Goal: Information Seeking & Learning: Learn about a topic

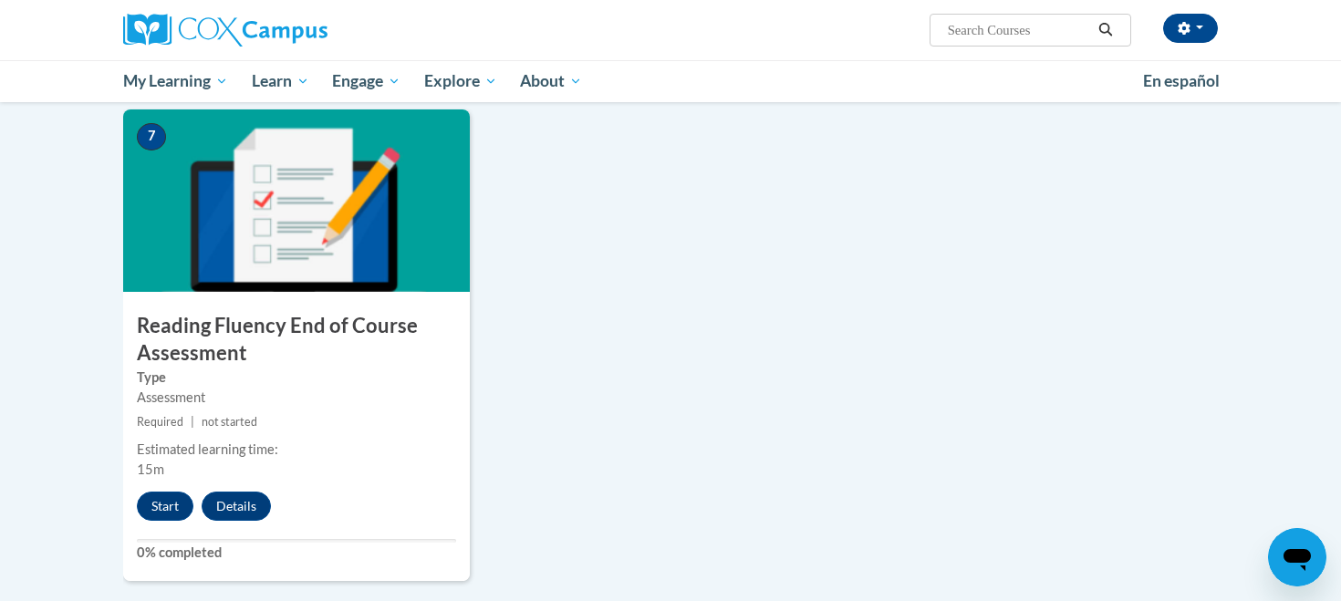
scroll to position [1383, 0]
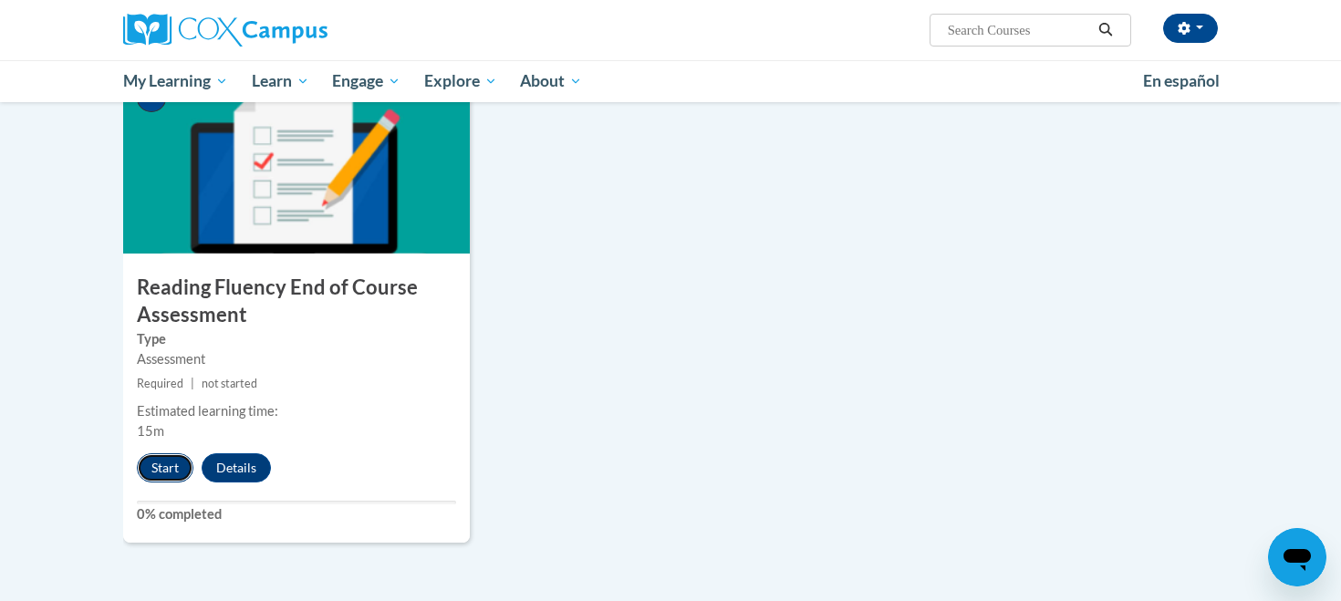
click at [171, 469] on button "Start" at bounding box center [165, 467] width 57 height 29
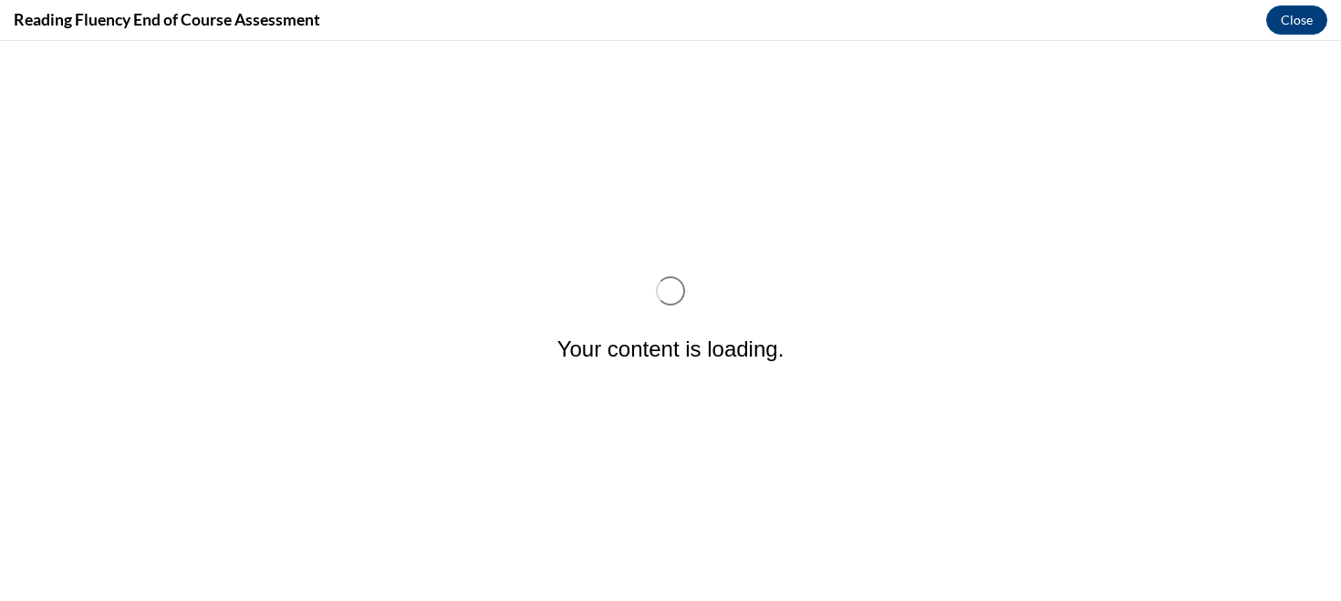
scroll to position [0, 0]
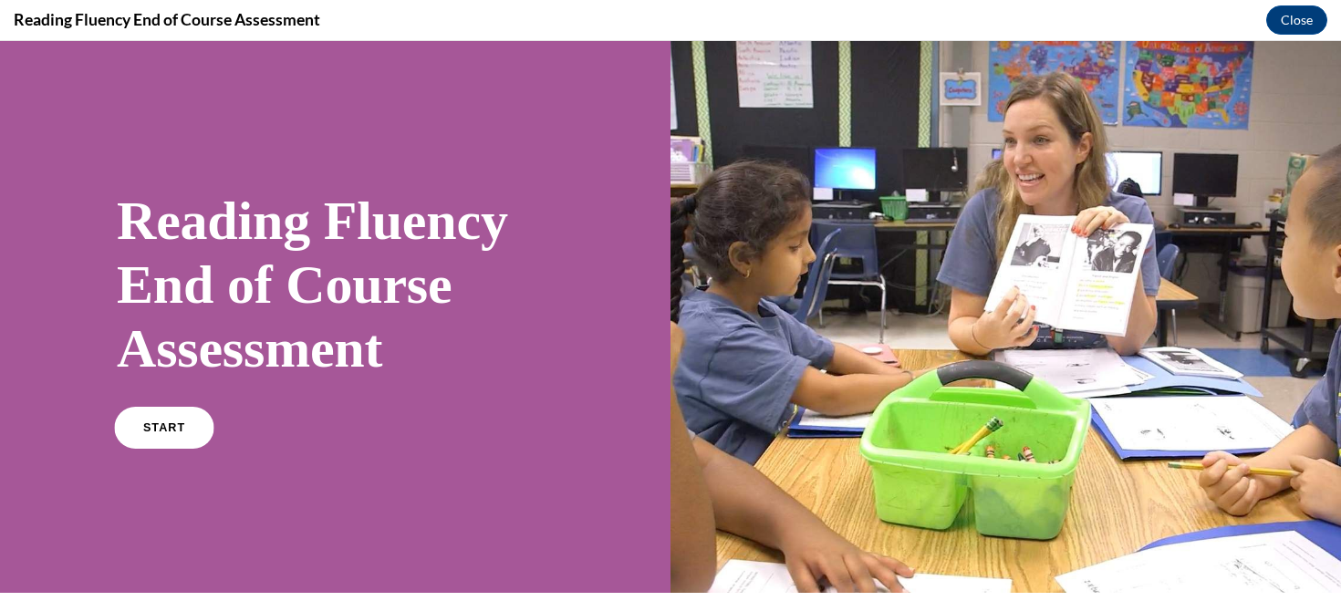
click at [157, 430] on span "START" at bounding box center [164, 428] width 42 height 14
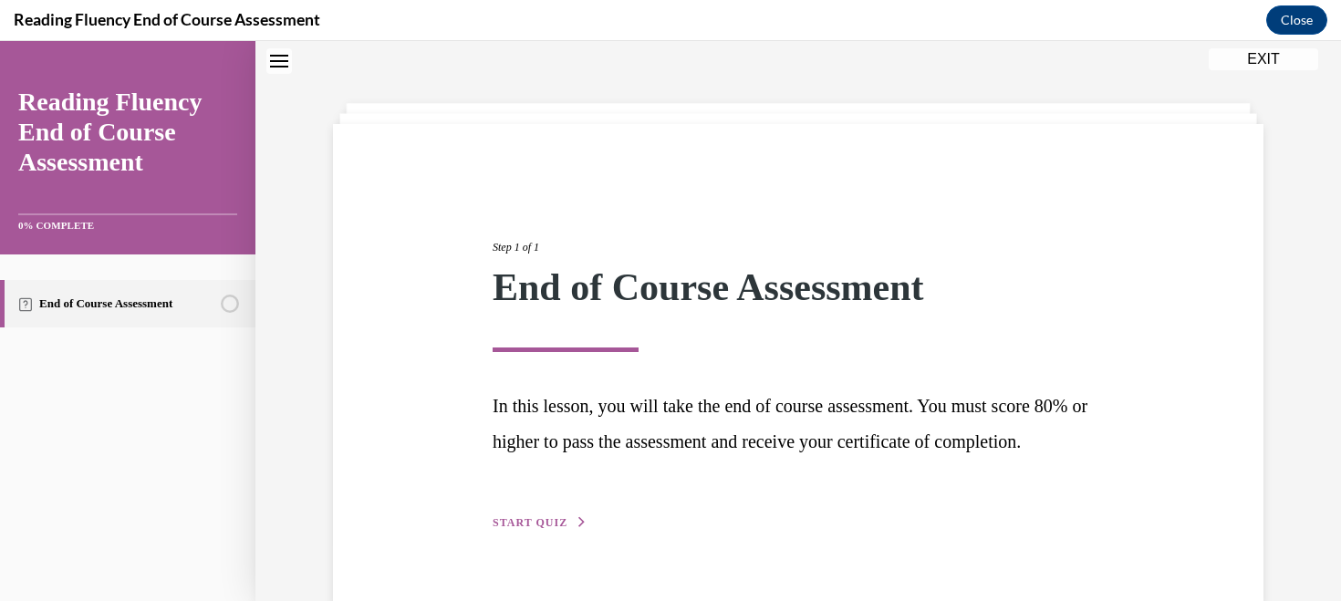
scroll to position [132, 0]
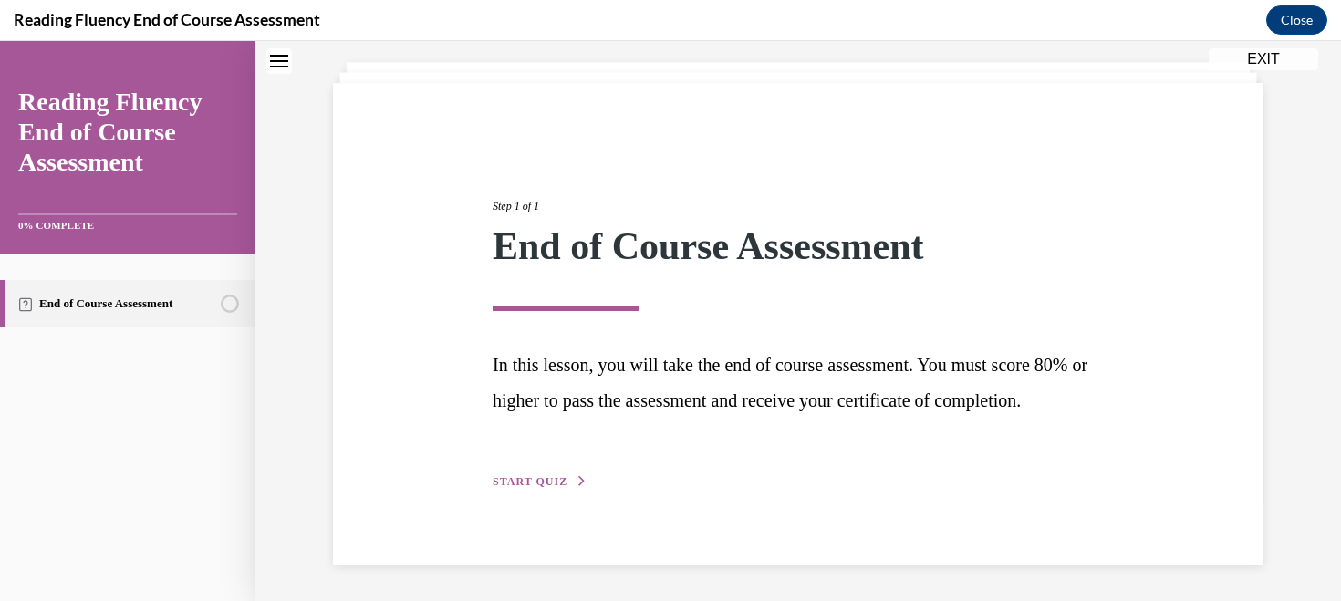
click at [520, 486] on span "START QUIZ" at bounding box center [529, 481] width 75 height 13
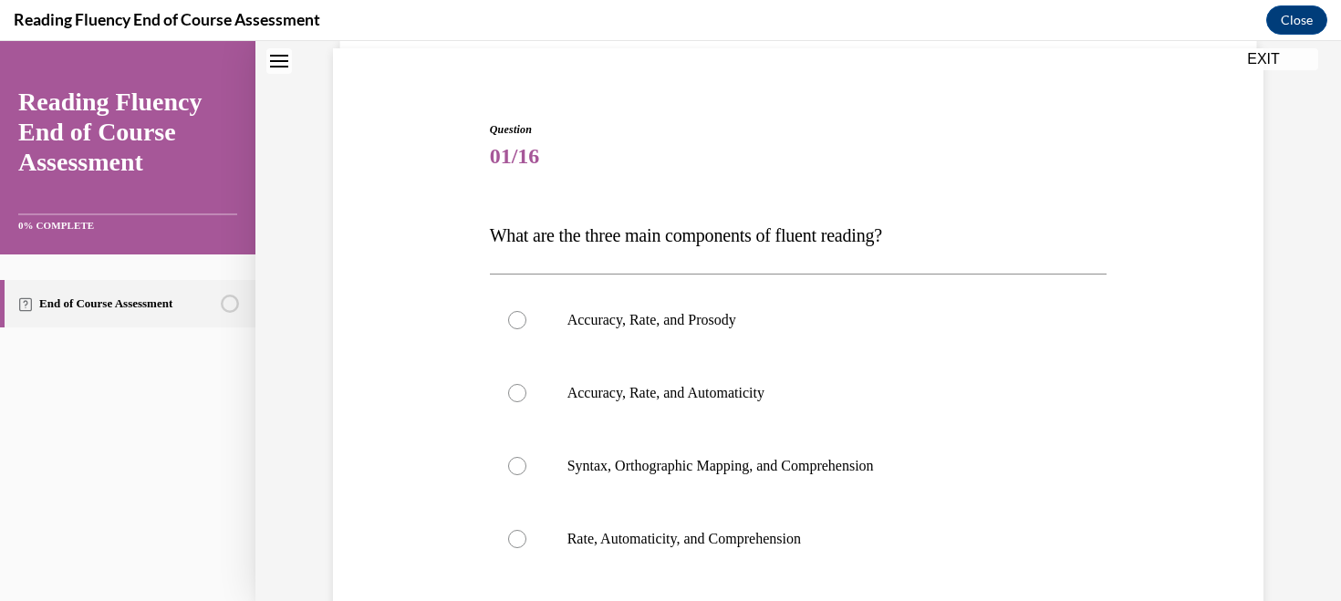
scroll to position [281, 0]
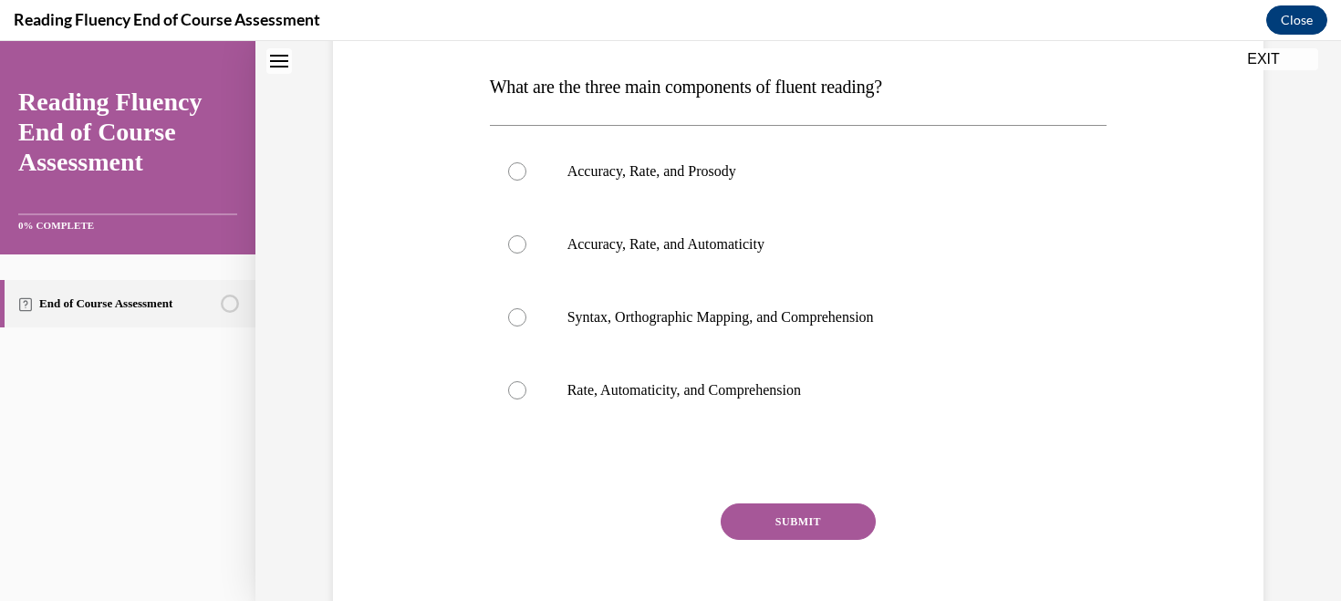
click at [1276, 18] on button "Close" at bounding box center [1296, 19] width 61 height 29
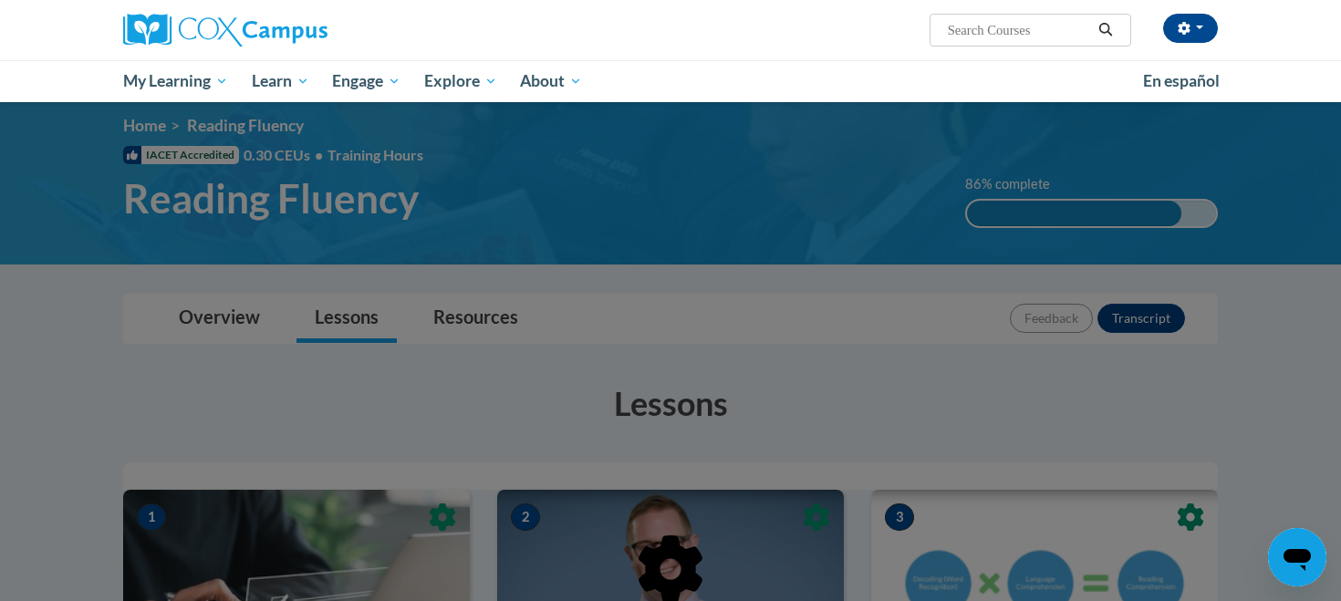
scroll to position [0, 0]
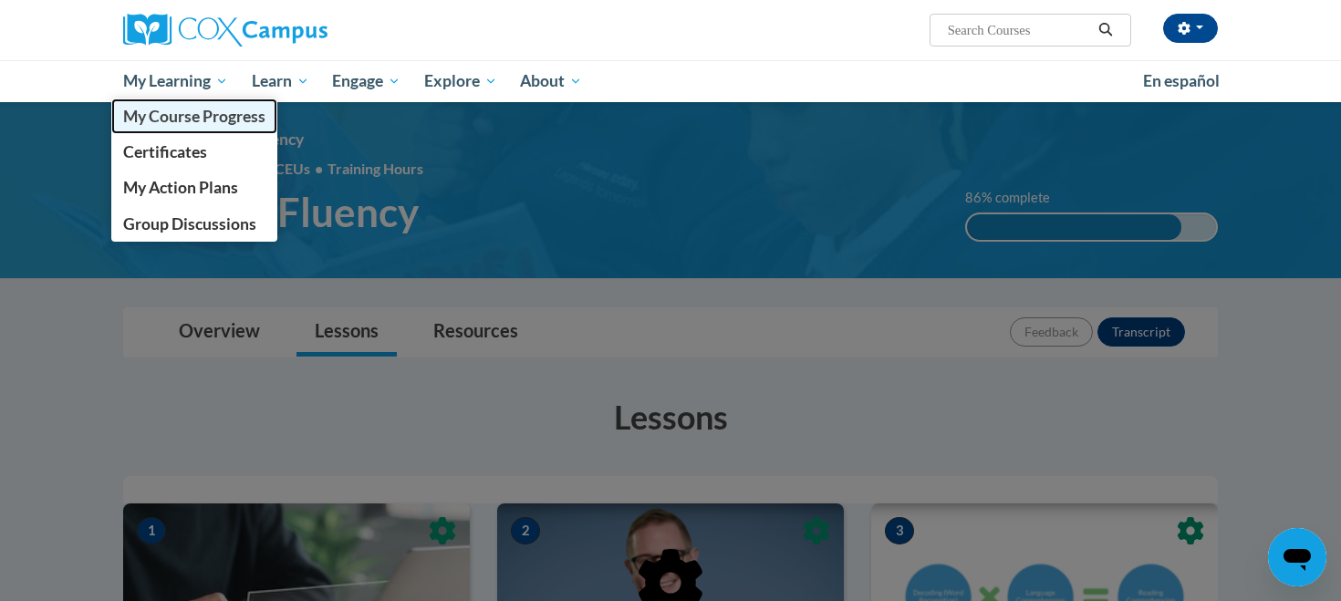
click at [204, 118] on span "My Course Progress" at bounding box center [194, 116] width 142 height 19
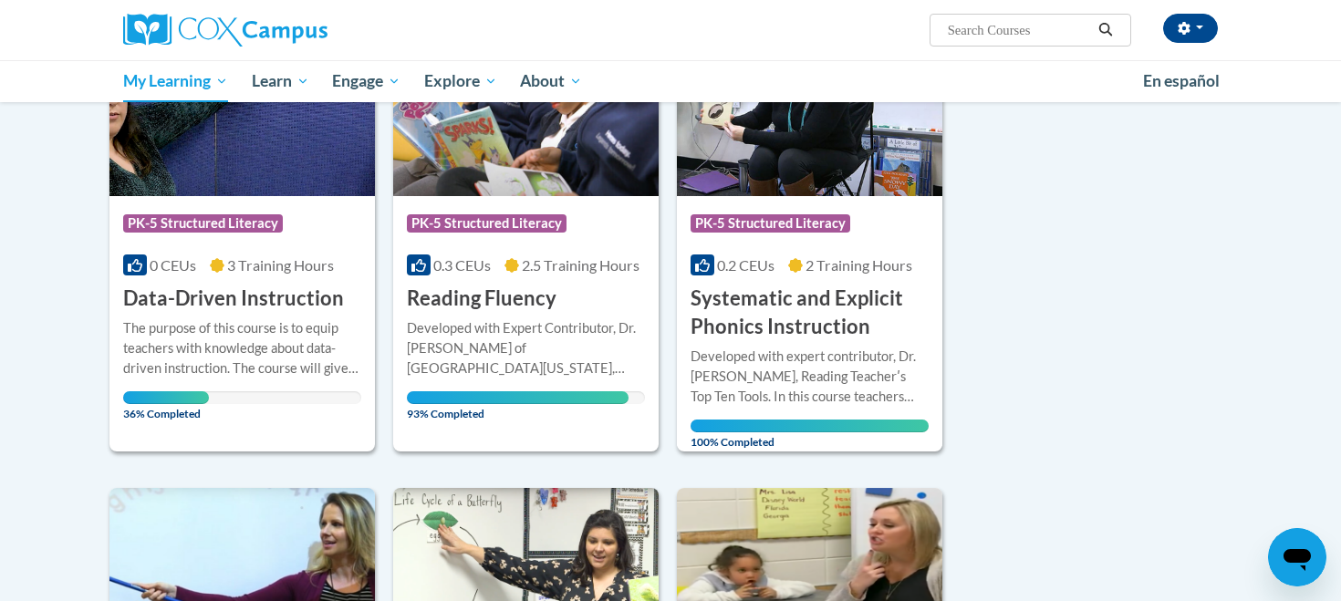
scroll to position [321, 0]
click at [269, 377] on div "The purpose of this course is to equip teachers with knowledge about data-drive…" at bounding box center [242, 349] width 238 height 60
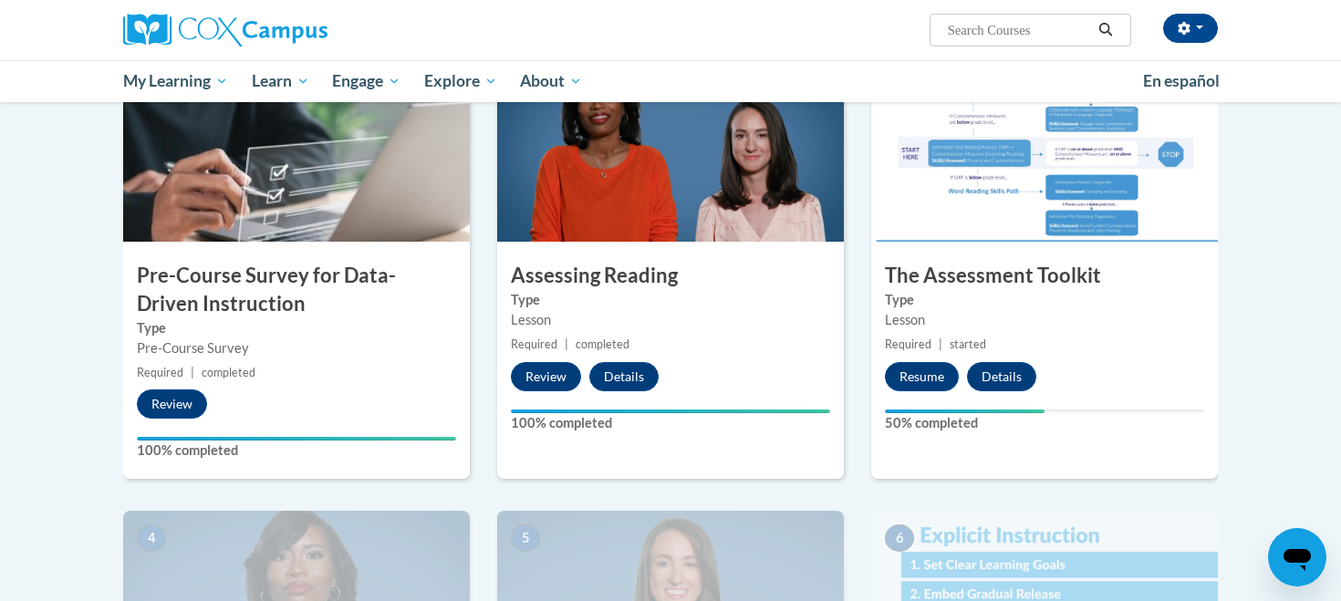
scroll to position [419, 0]
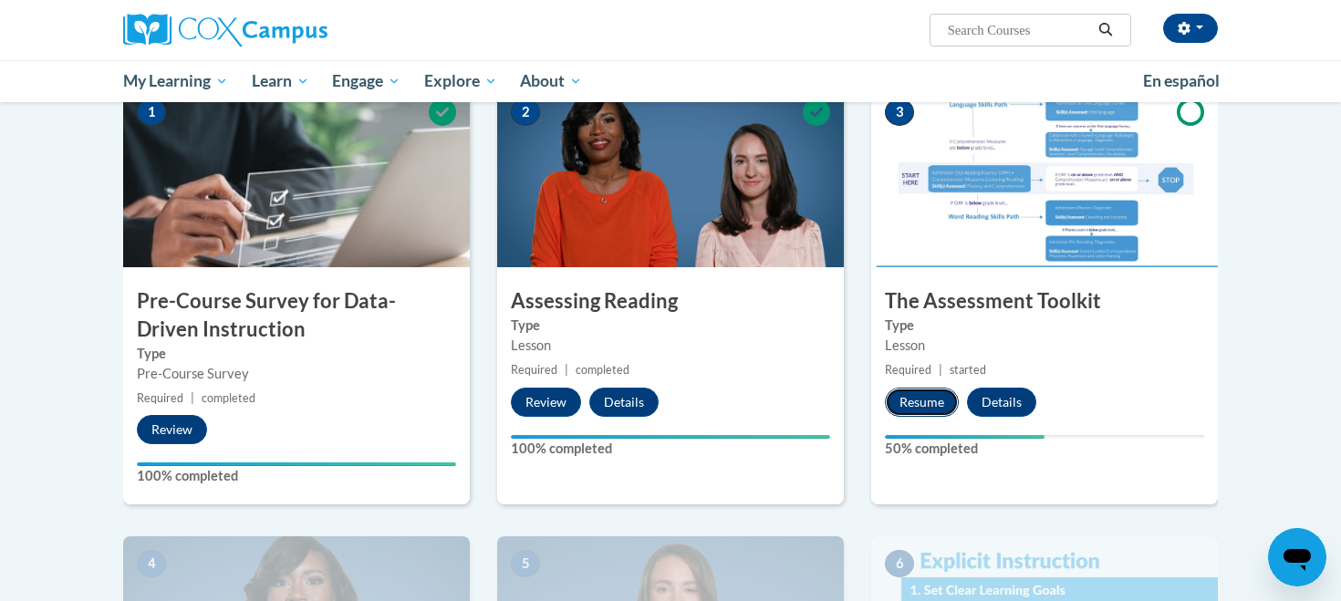
click at [934, 409] on button "Resume" at bounding box center [922, 402] width 74 height 29
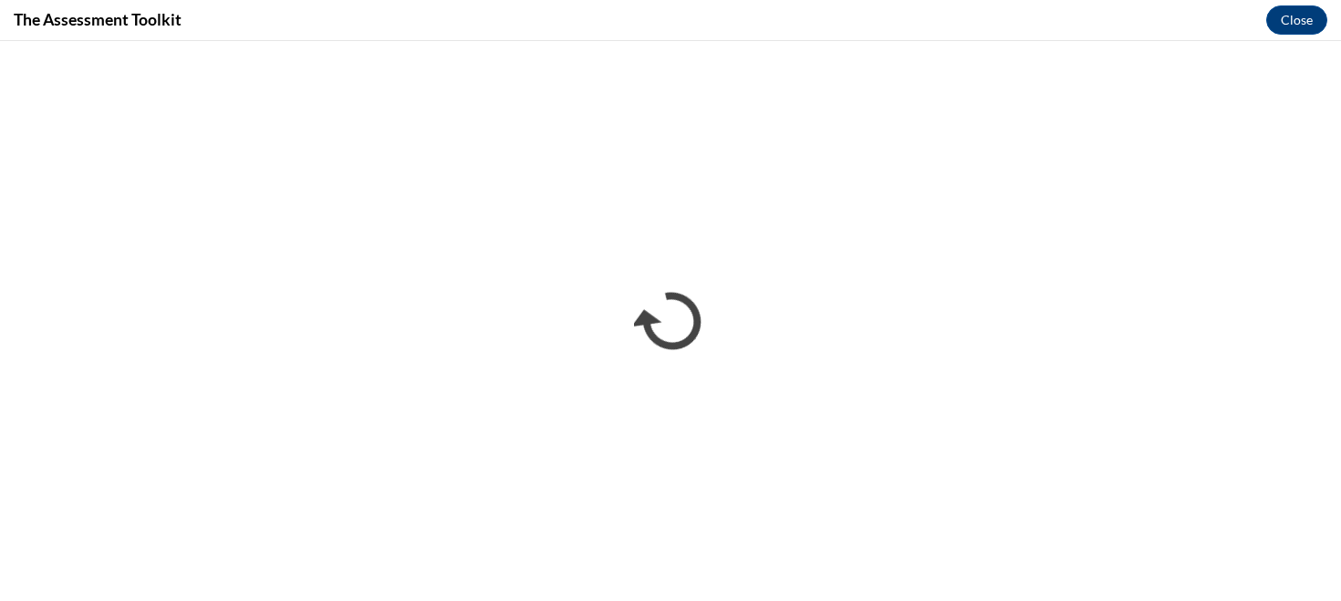
scroll to position [0, 0]
